Goal: Transaction & Acquisition: Book appointment/travel/reservation

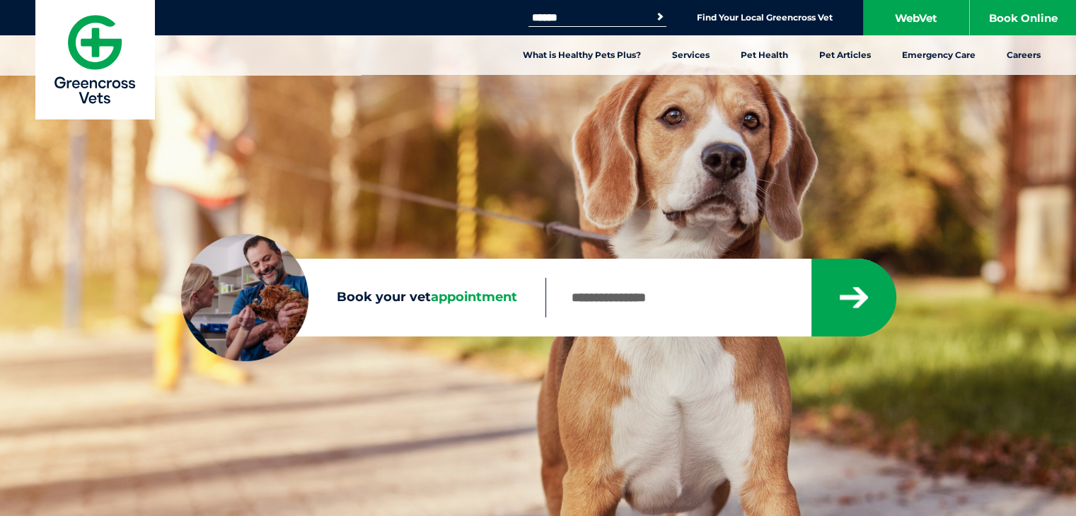
click at [597, 298] on input "Book your vet appointment" at bounding box center [677, 298] width 265 height 40
type input "****"
click at [811, 259] on button "submit" at bounding box center [853, 298] width 85 height 78
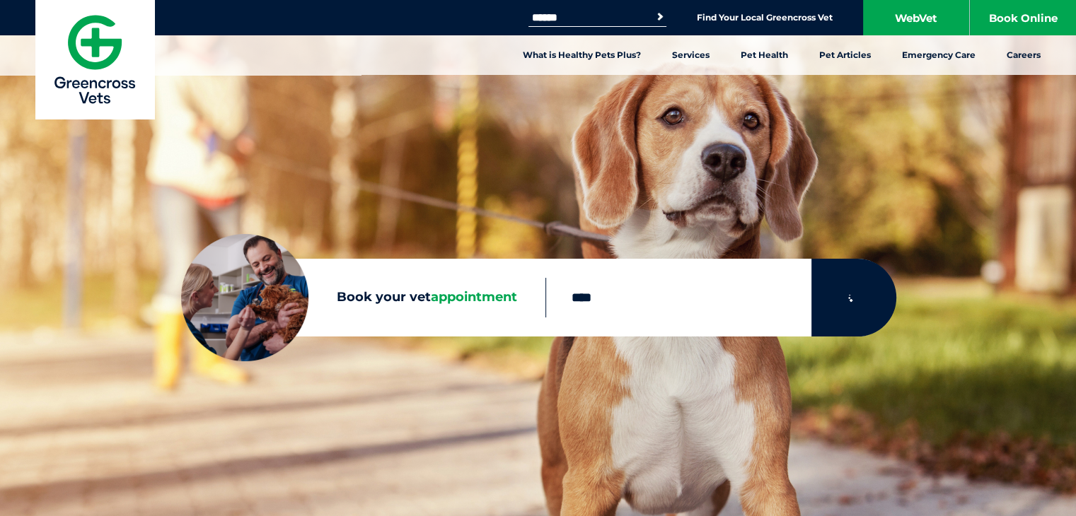
click at [851, 292] on icon "submit" at bounding box center [854, 297] width 34 height 35
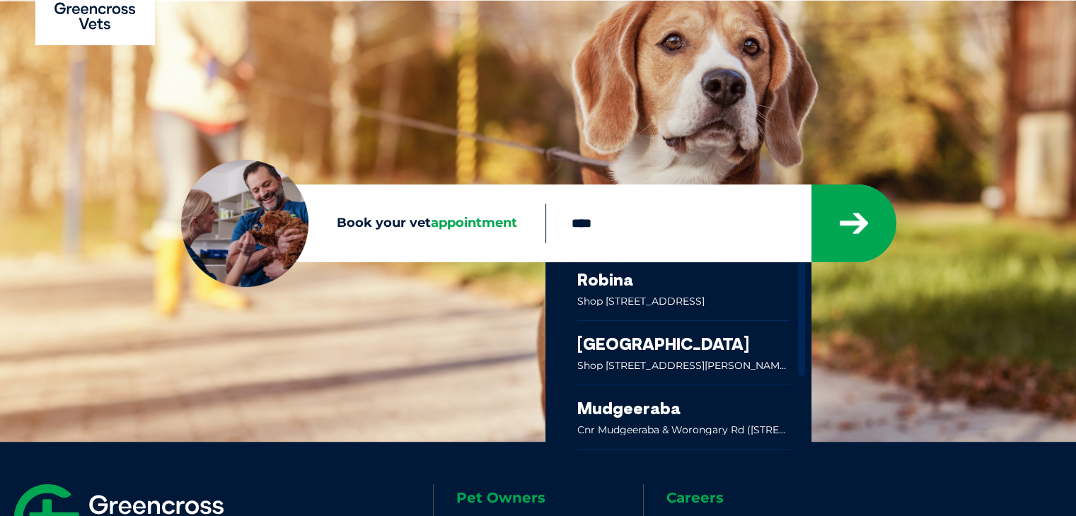
scroll to position [79, 0]
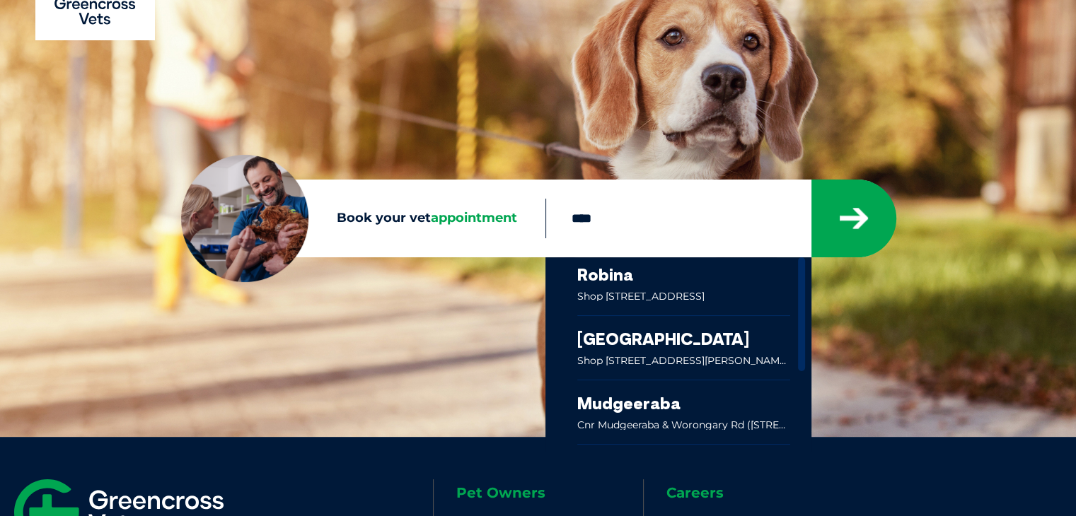
click at [736, 360] on link at bounding box center [684, 348] width 214 height 64
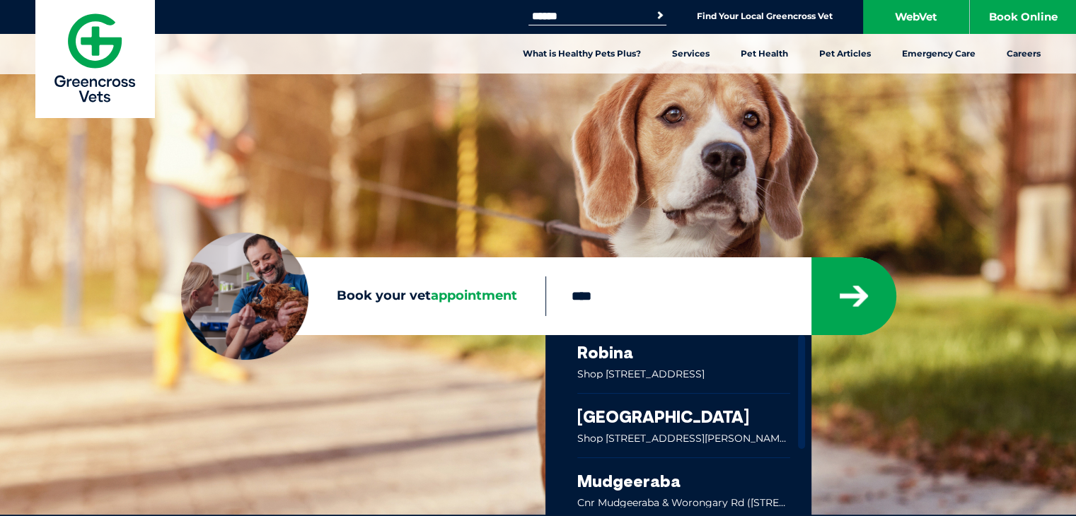
scroll to position [0, 0]
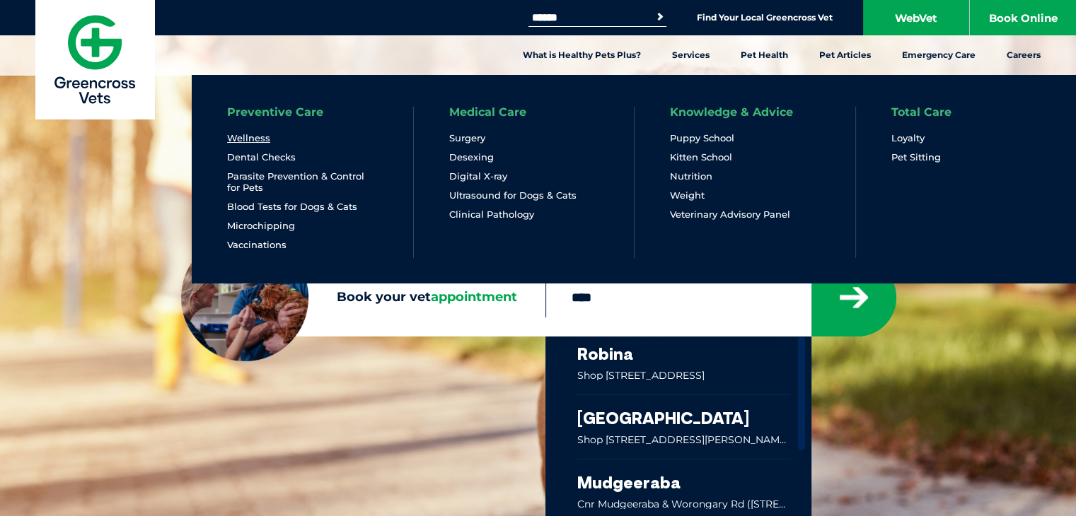
click at [260, 141] on link "Wellness" at bounding box center [248, 138] width 43 height 12
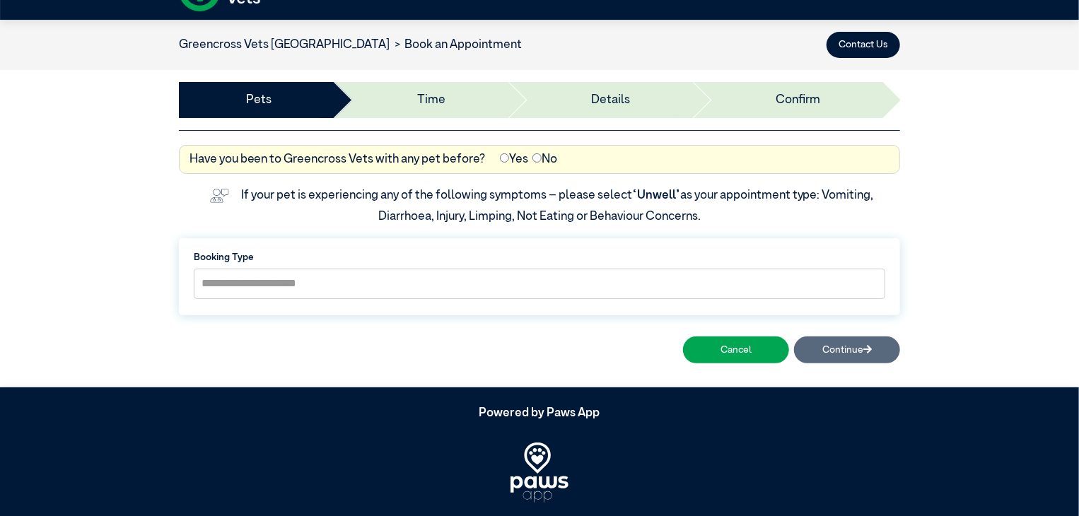
scroll to position [50, 0]
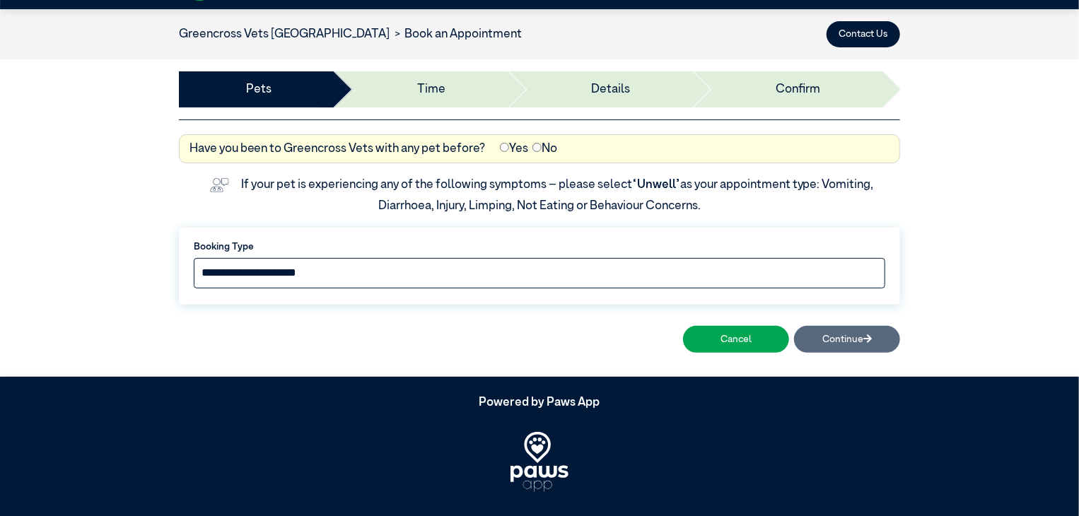
click at [574, 266] on select "**********" at bounding box center [540, 273] width 692 height 30
select select "*****"
click at [194, 258] on select "**********" at bounding box center [540, 273] width 692 height 30
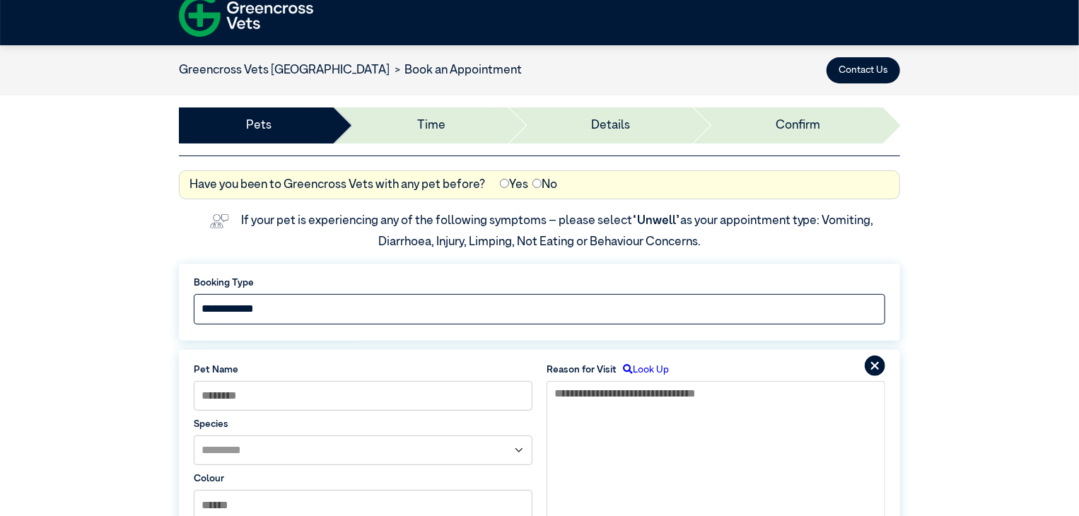
scroll to position [0, 0]
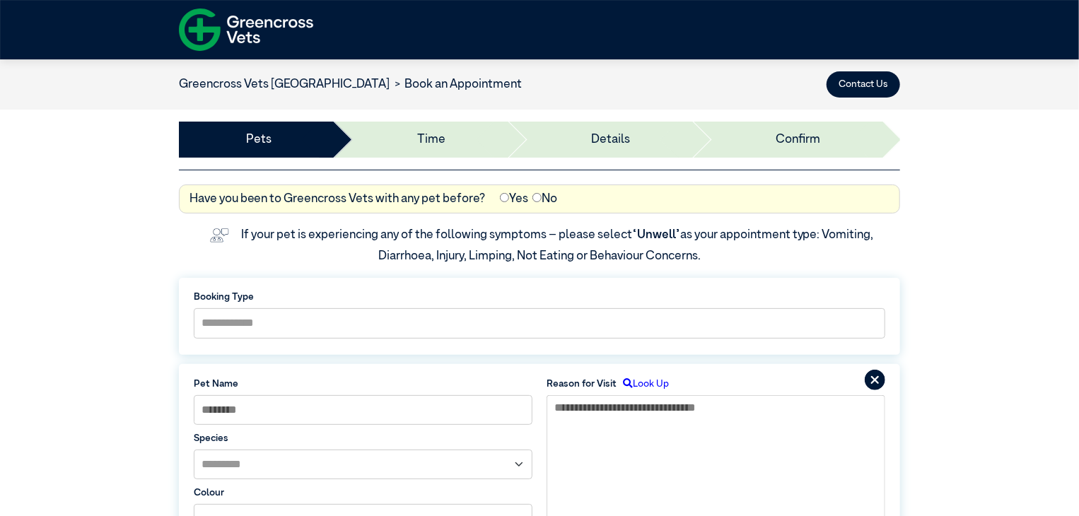
click at [219, 40] on img at bounding box center [246, 30] width 134 height 52
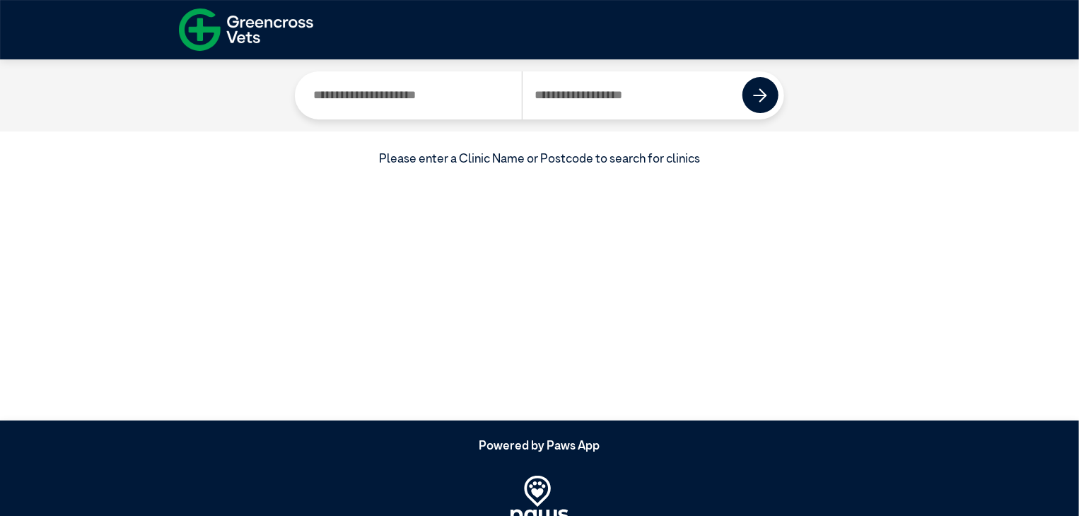
click at [190, 34] on img at bounding box center [246, 30] width 134 height 52
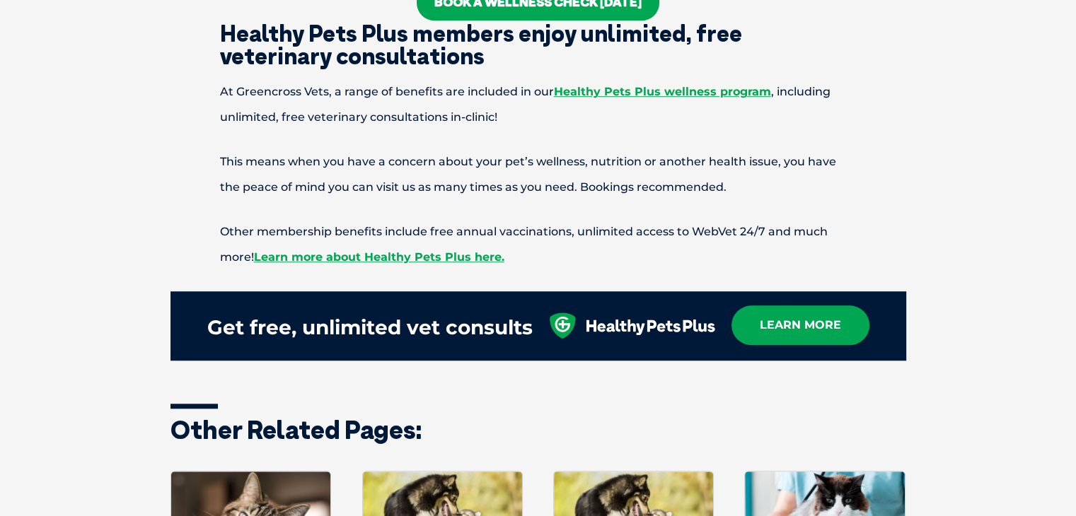
scroll to position [1177, 0]
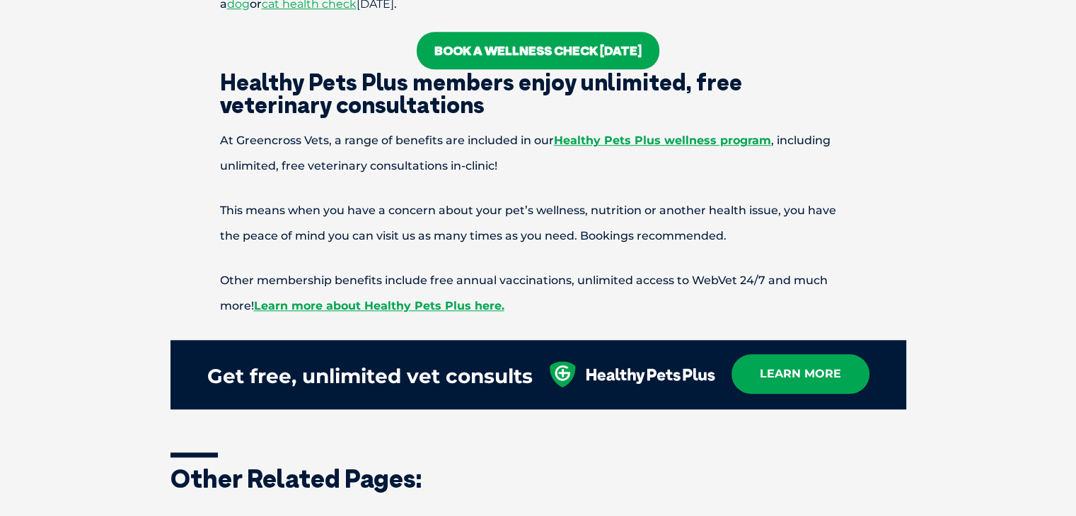
drag, startPoint x: 0, startPoint y: 0, endPoint x: 1072, endPoint y: 320, distance: 1118.9
click at [1072, 320] on html "Greencross Vets Search for: Search Find Your Local Greencross Vet WebVet Book O…" at bounding box center [538, 92] width 1076 height 2539
click at [649, 138] on link "Healthy Pets Plus wellness program" at bounding box center [662, 140] width 217 height 13
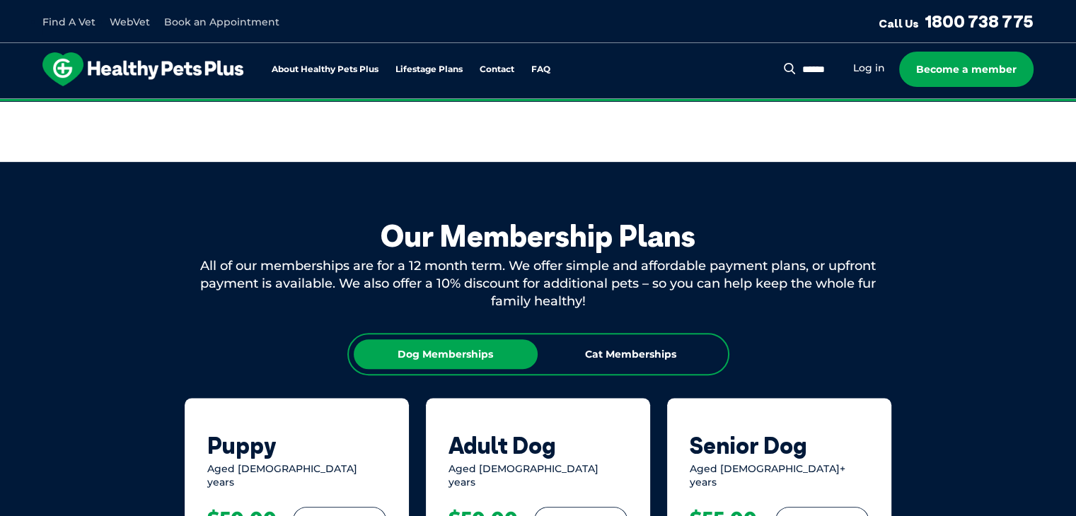
drag, startPoint x: 1086, startPoint y: 60, endPoint x: 1052, endPoint y: 140, distance: 86.5
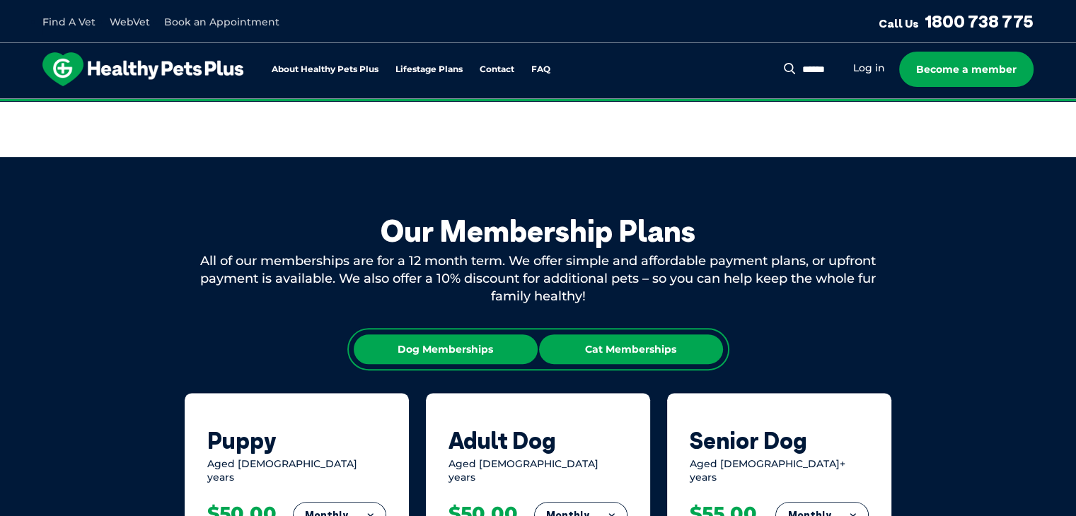
click at [587, 340] on div "Cat Memberships" at bounding box center [631, 350] width 184 height 30
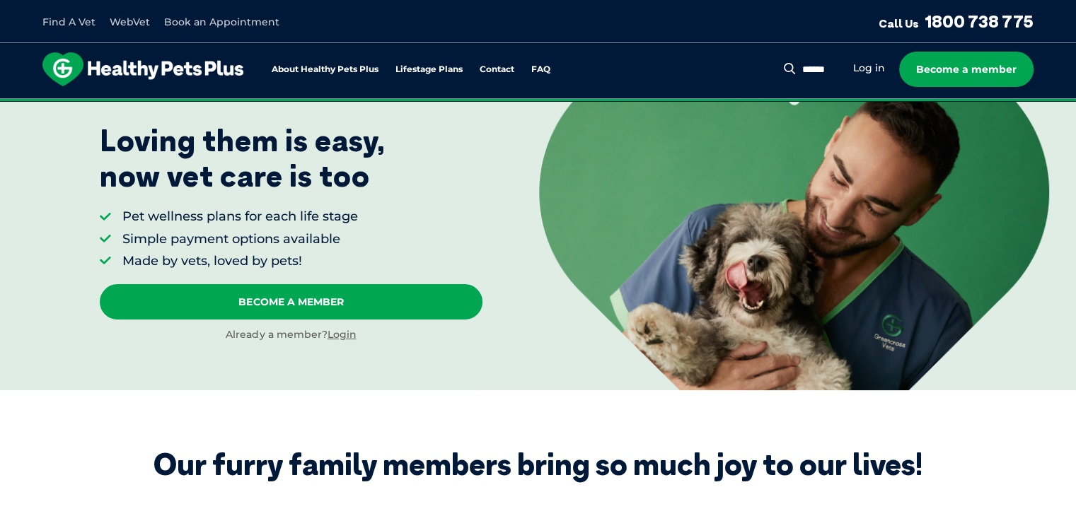
scroll to position [63, 0]
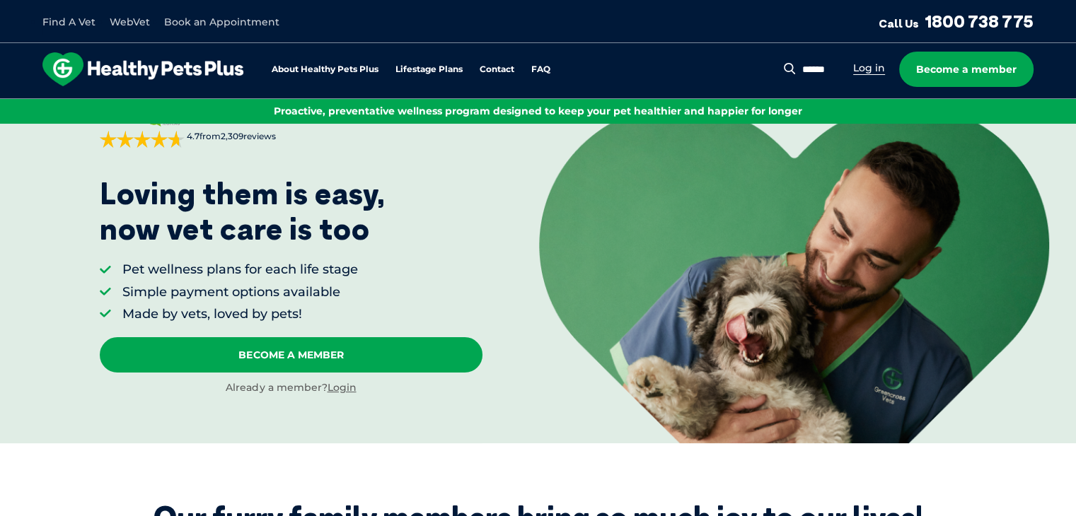
click at [868, 63] on link "Log in" at bounding box center [869, 68] width 32 height 13
click at [868, 71] on link "Log in" at bounding box center [869, 68] width 32 height 13
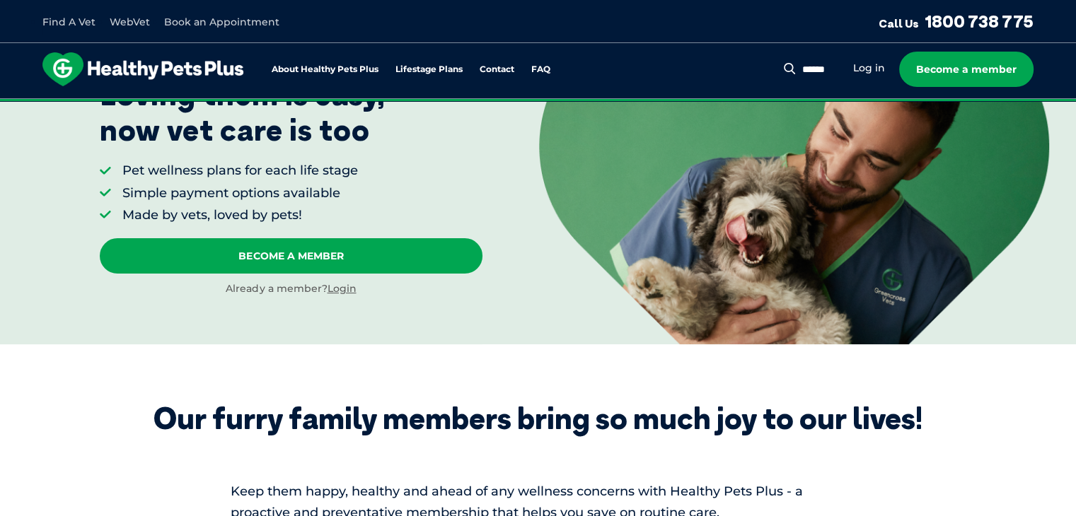
scroll to position [167, 0]
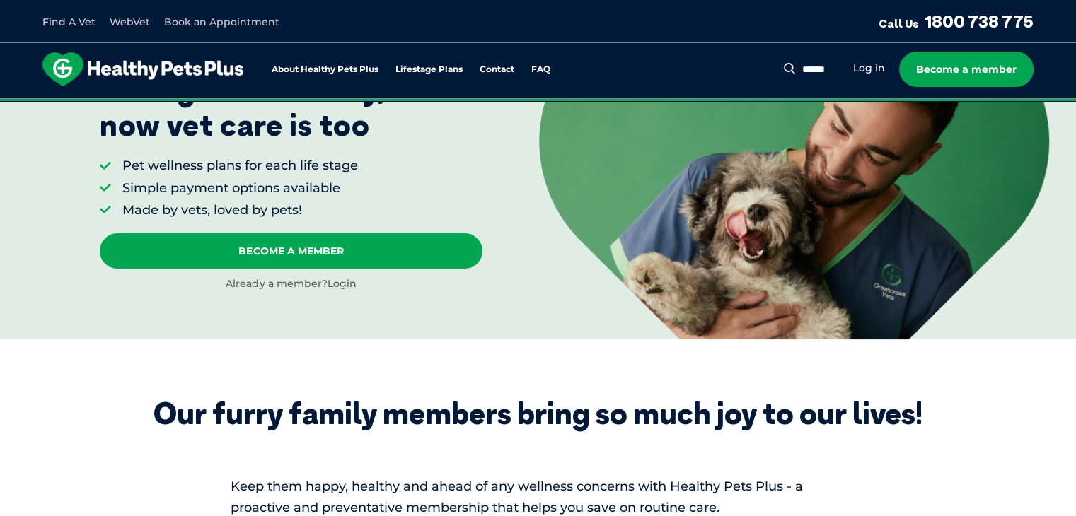
click at [208, 16] on link "Book an Appointment" at bounding box center [221, 22] width 115 height 13
